Goal: Information Seeking & Learning: Learn about a topic

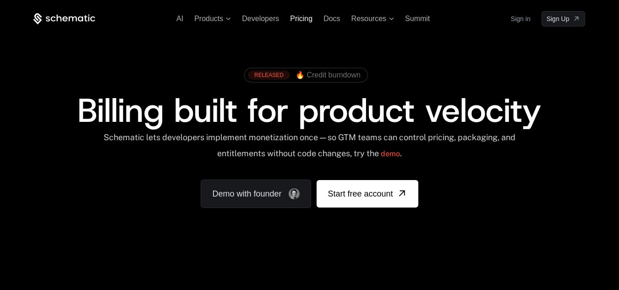
click at [306, 22] on span "Pricing" at bounding box center [301, 19] width 22 height 8
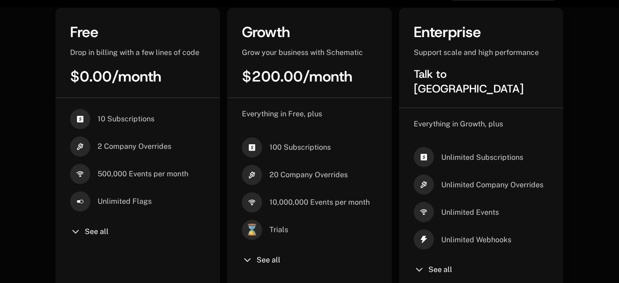
scroll to position [286, 0]
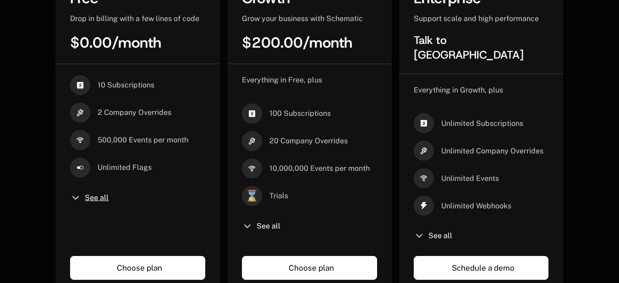
click at [85, 200] on span "See all" at bounding box center [97, 197] width 24 height 7
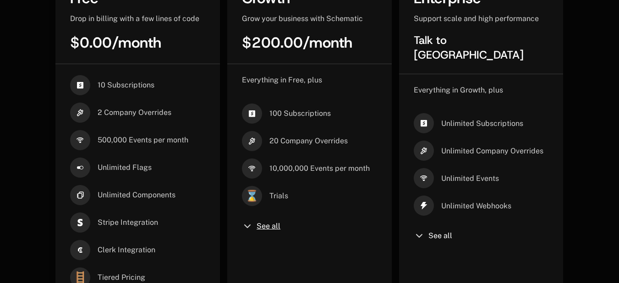
click at [267, 229] on div "See all" at bounding box center [309, 226] width 135 height 11
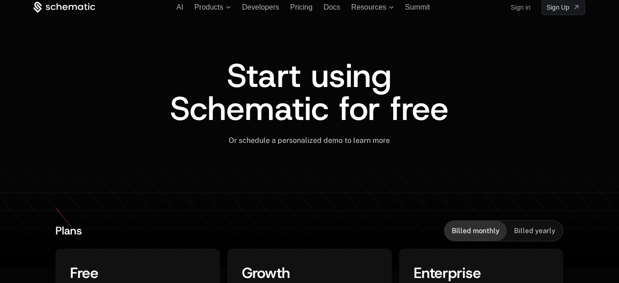
scroll to position [0, 0]
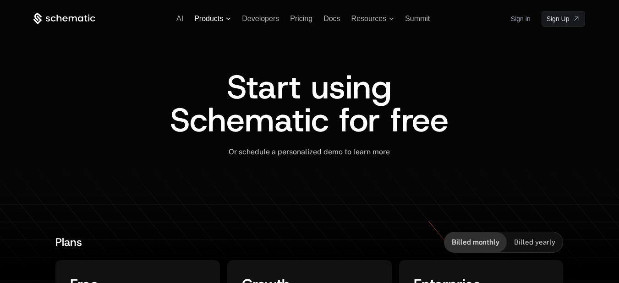
click at [221, 21] on span "Products" at bounding box center [208, 19] width 29 height 8
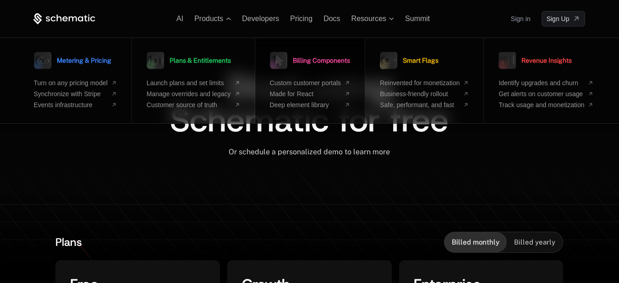
click at [323, 64] on span "Billing Components" at bounding box center [321, 60] width 57 height 6
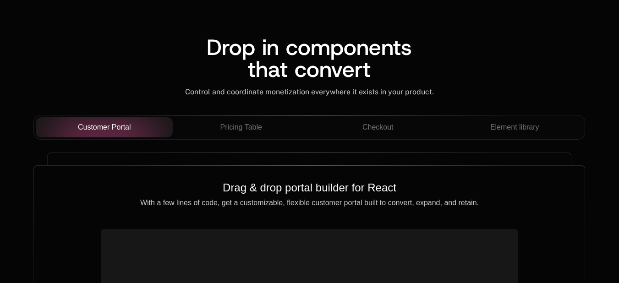
scroll to position [824, 0]
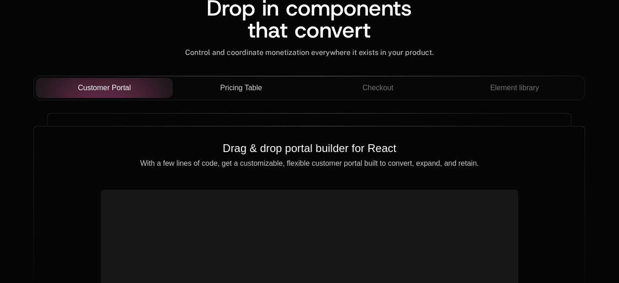
click at [240, 88] on span "Pricing Table" at bounding box center [241, 87] width 42 height 11
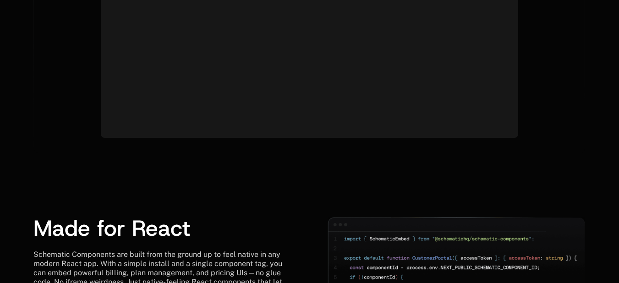
scroll to position [0, 0]
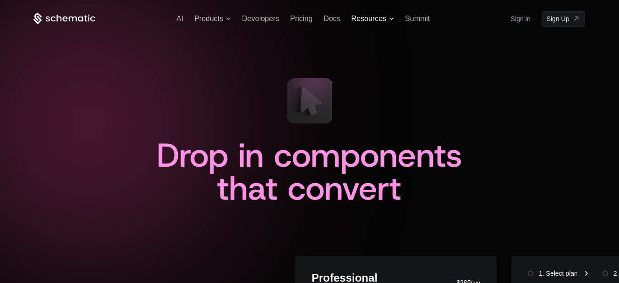
click at [391, 18] on icon at bounding box center [391, 18] width 5 height 3
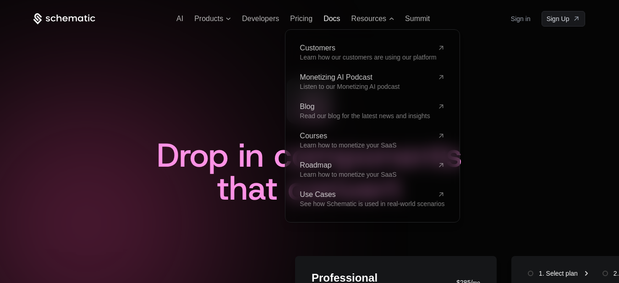
click at [332, 19] on span "Docs" at bounding box center [331, 19] width 16 height 8
